Goal: Transaction & Acquisition: Purchase product/service

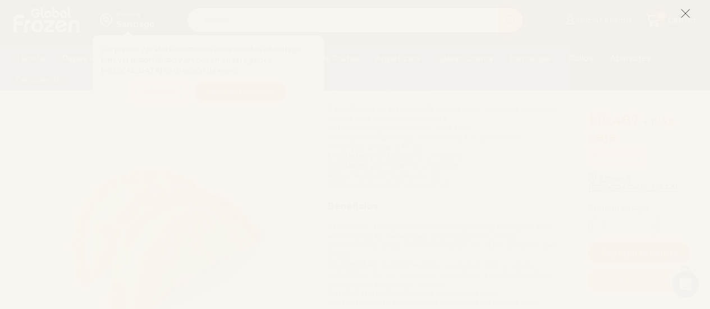
scroll to position [424, 0]
click at [686, 12] on line at bounding box center [686, 14] width 8 height 8
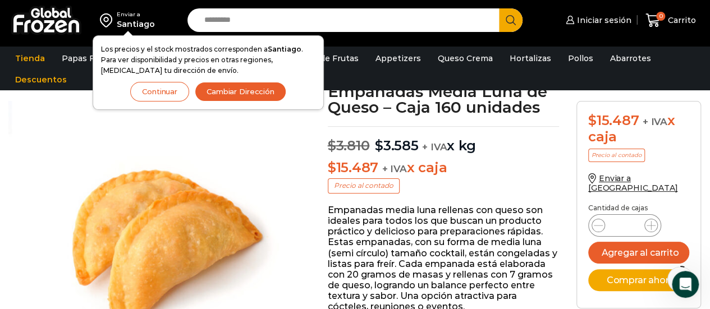
scroll to position [78, 0]
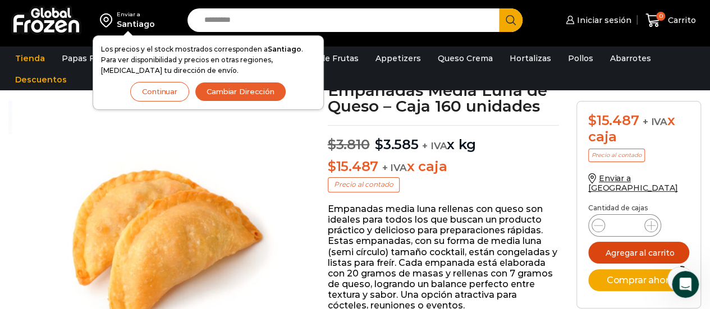
click at [650, 245] on button "Agregar al carrito" at bounding box center [638, 253] width 101 height 22
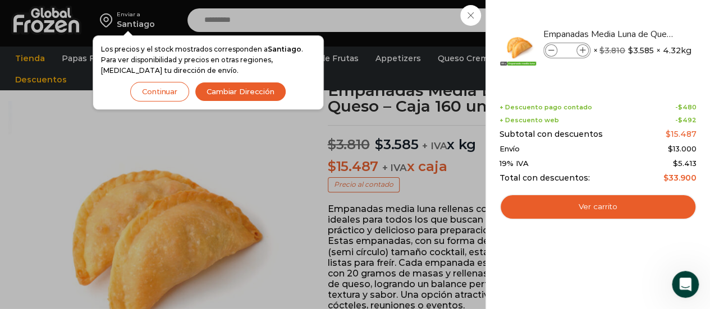
click at [643, 14] on div "1 [GEOGRAPHIC_DATA] 1 1 Shopping Cart *" at bounding box center [671, 20] width 56 height 26
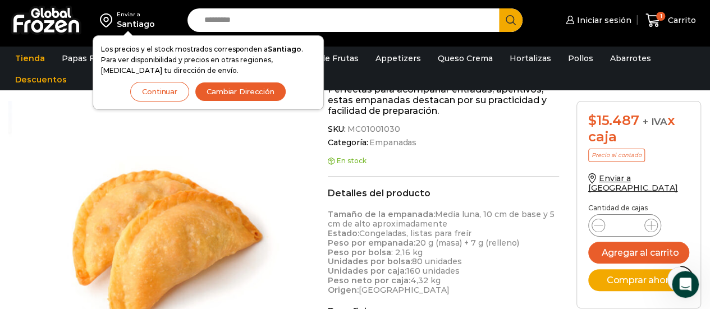
scroll to position [317, 0]
click at [625, 176] on span "Enviar a [GEOGRAPHIC_DATA]" at bounding box center [633, 184] width 90 height 20
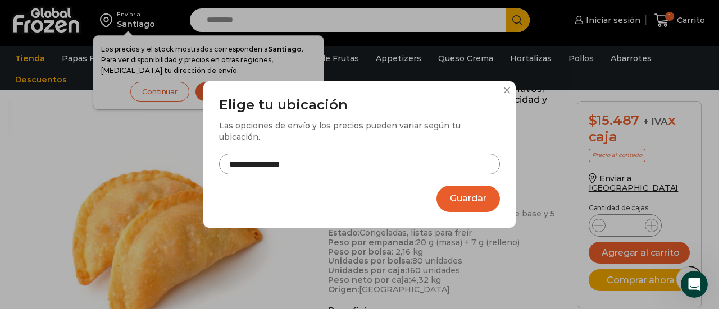
click at [373, 154] on input "**********" at bounding box center [359, 164] width 281 height 21
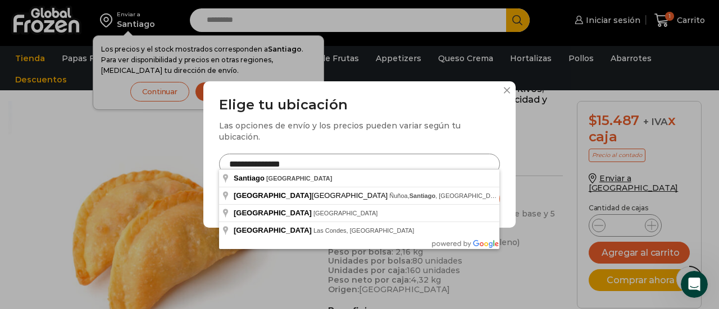
drag, startPoint x: 309, startPoint y: 153, endPoint x: 162, endPoint y: 163, distance: 146.9
click at [162, 163] on div "**********" at bounding box center [359, 154] width 719 height 309
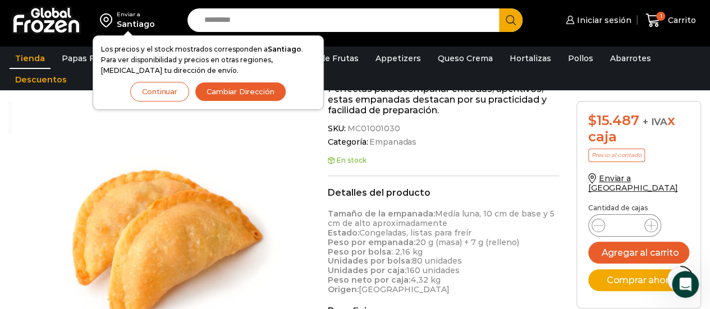
click at [22, 56] on link "Tienda" at bounding box center [30, 58] width 41 height 21
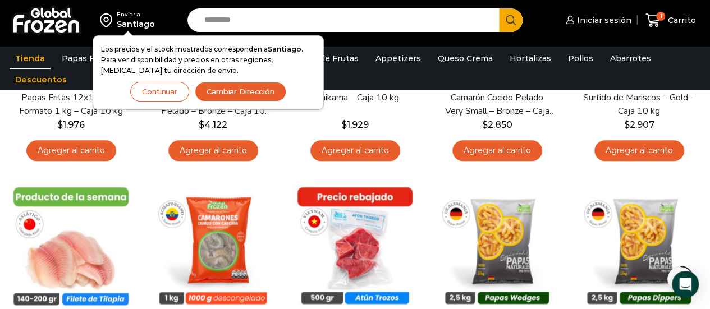
scroll to position [463, 0]
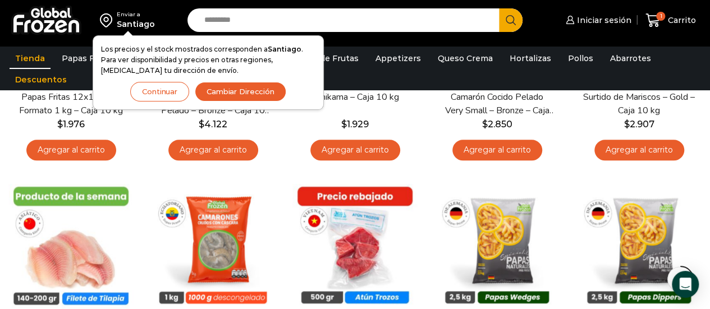
click at [162, 88] on button "Continuar" at bounding box center [159, 92] width 59 height 20
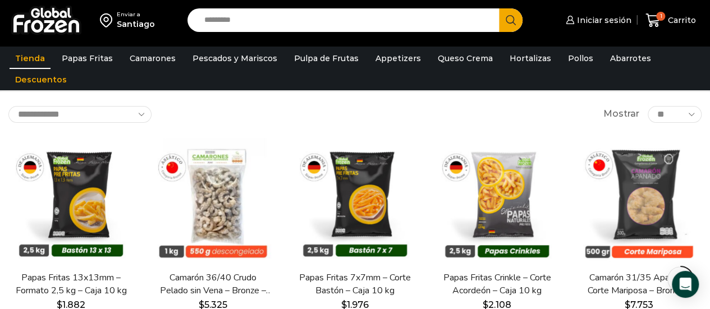
scroll to position [0, 0]
